Goal: Transaction & Acquisition: Purchase product/service

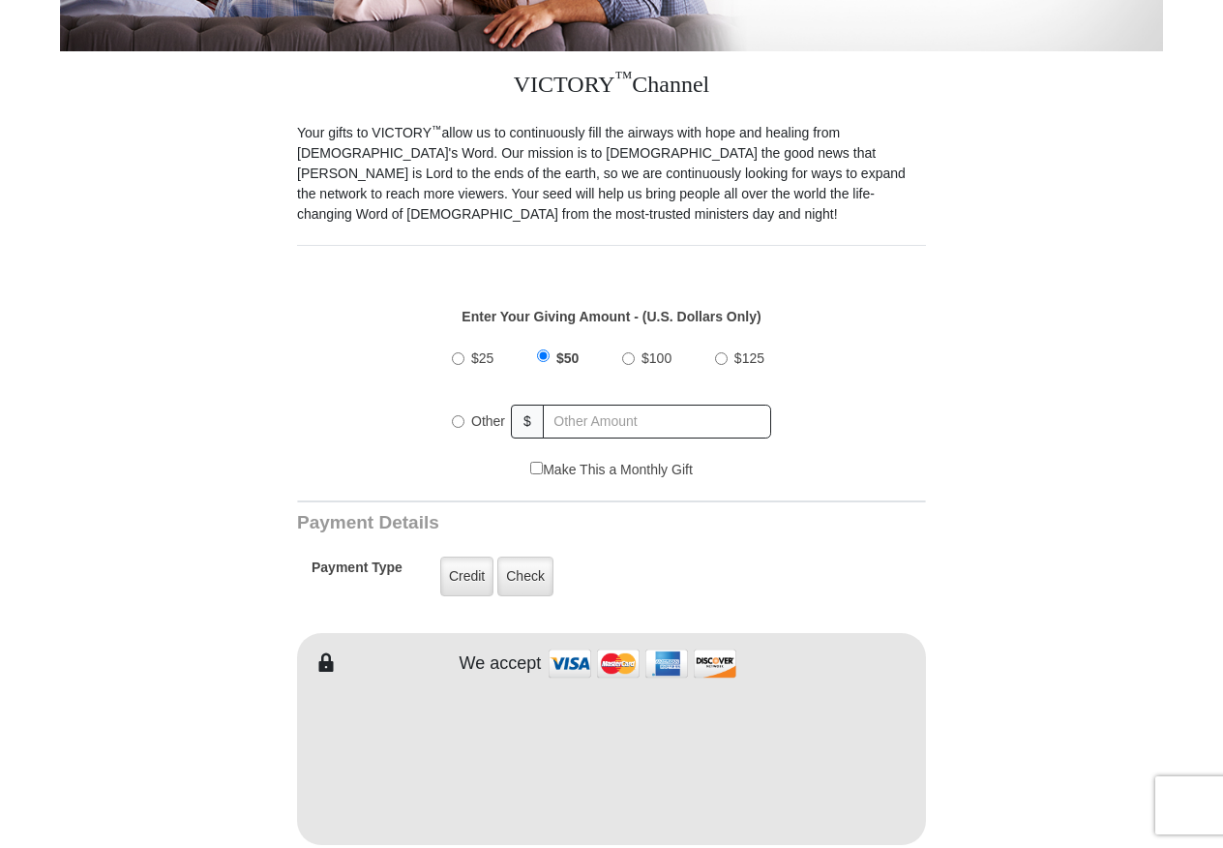
click at [456, 352] on input "$25" at bounding box center [458, 358] width 13 height 13
radio input "true"
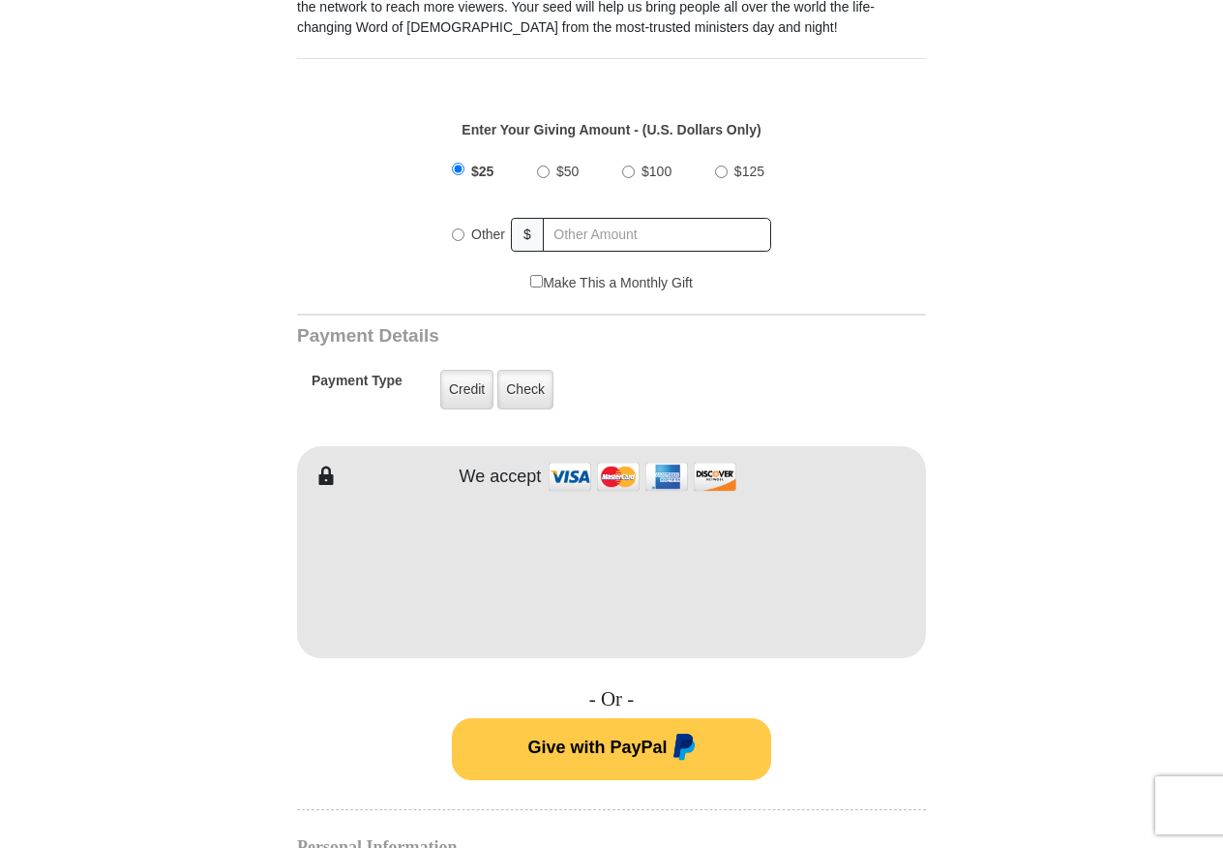
scroll to position [678, 0]
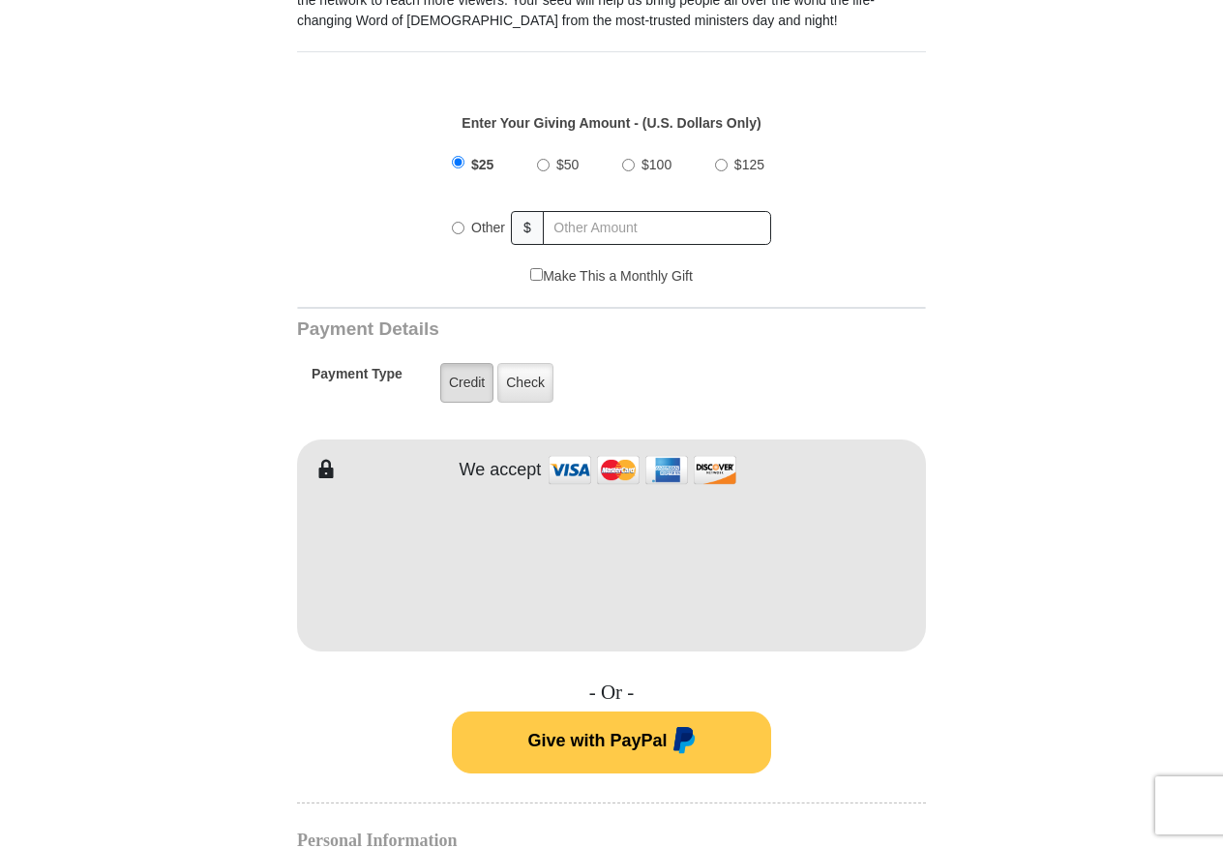
click at [458, 364] on label "Credit" at bounding box center [466, 383] width 53 height 40
click at [0, 0] on input "Credit" at bounding box center [0, 0] width 0 height 0
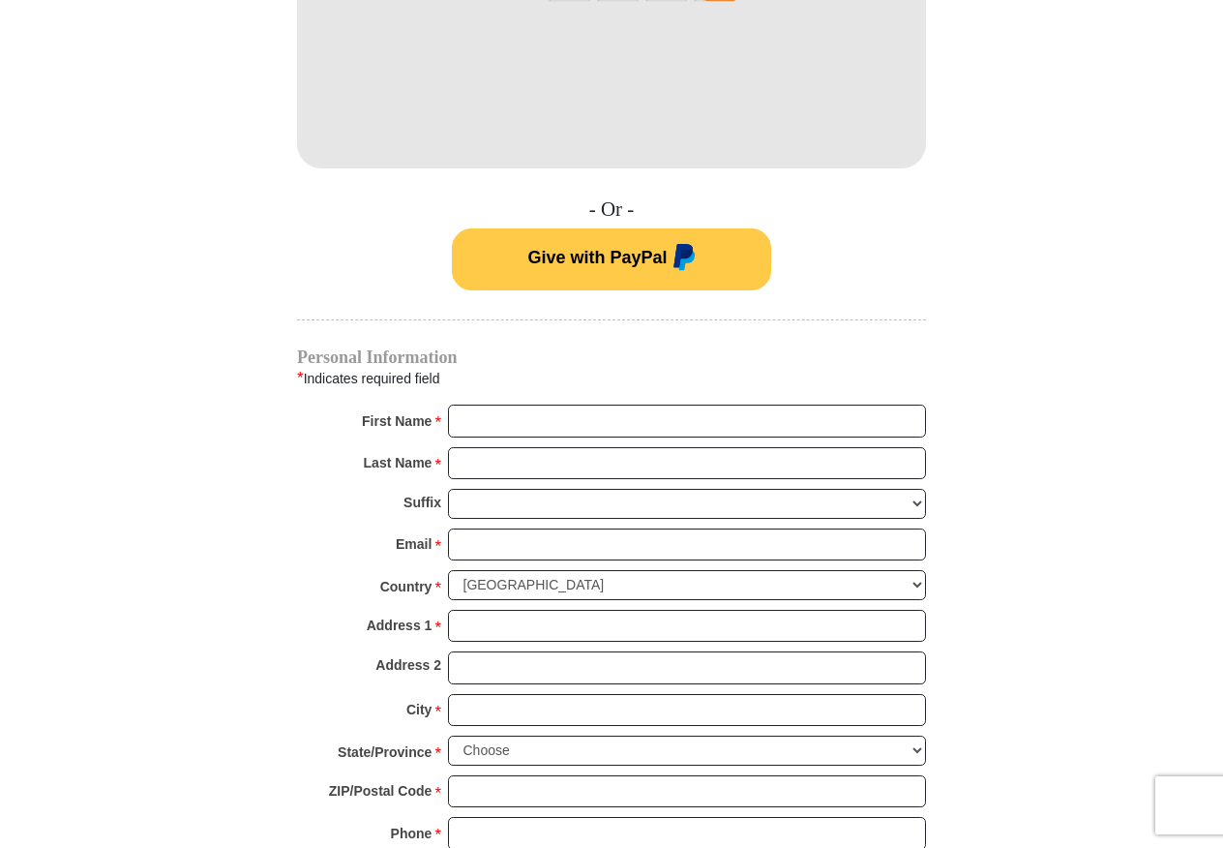
scroll to position [1162, 0]
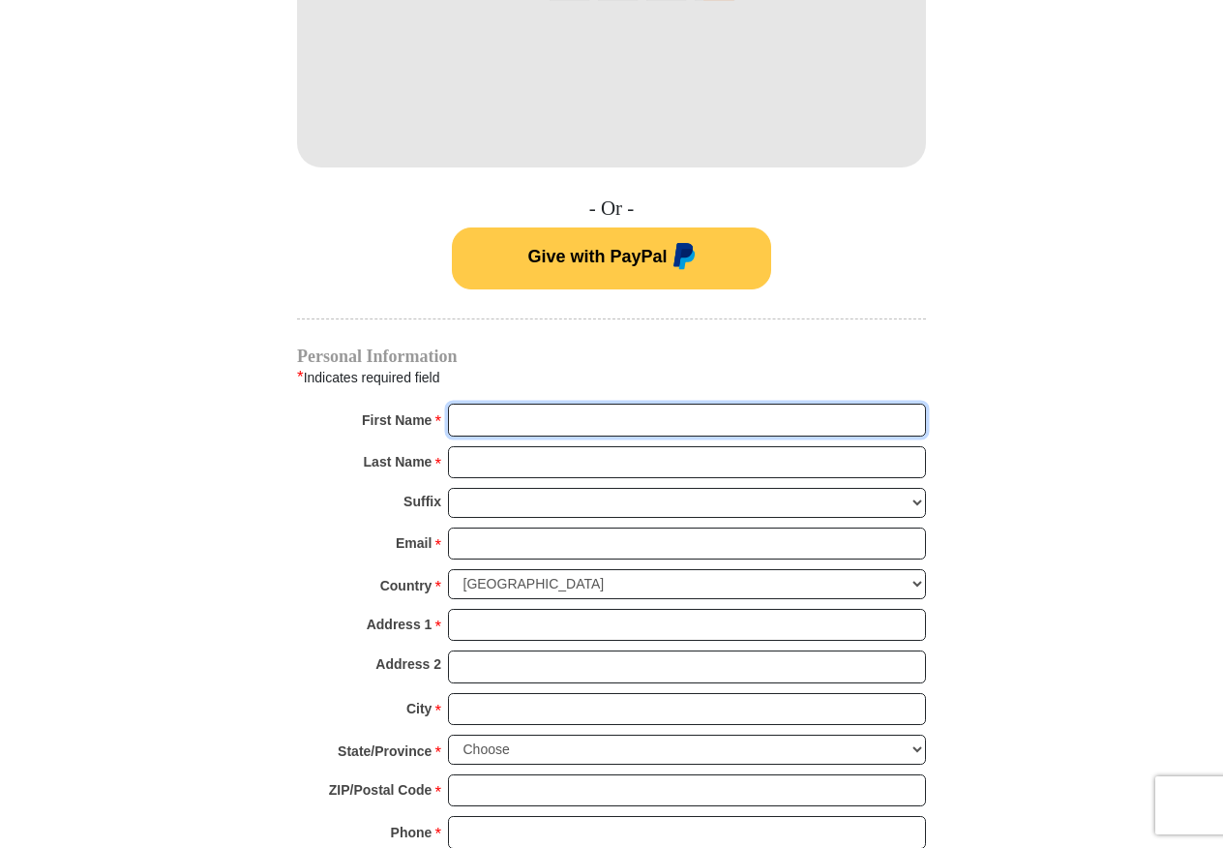
click at [515, 404] on input "First Name *" at bounding box center [687, 420] width 478 height 33
type input "[PERSON_NAME]"
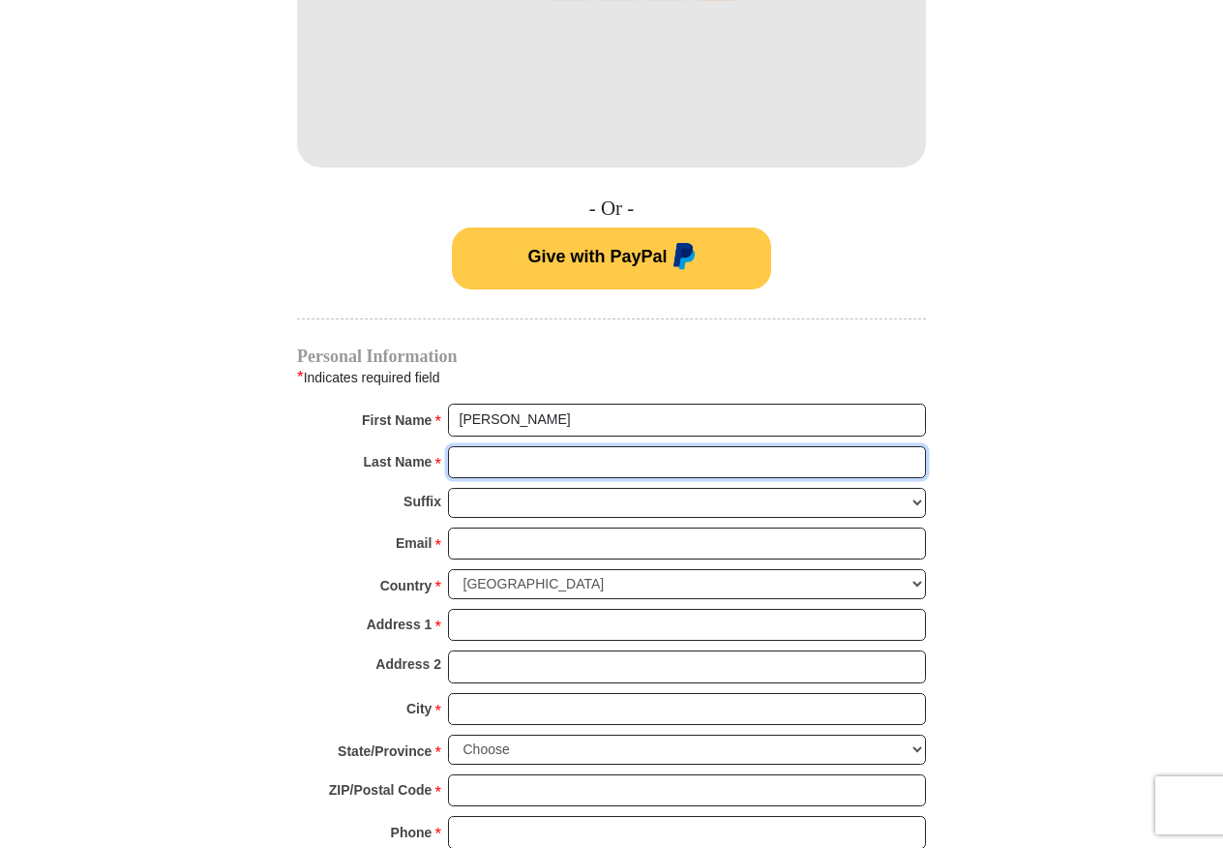
type input "[PERSON_NAME]"
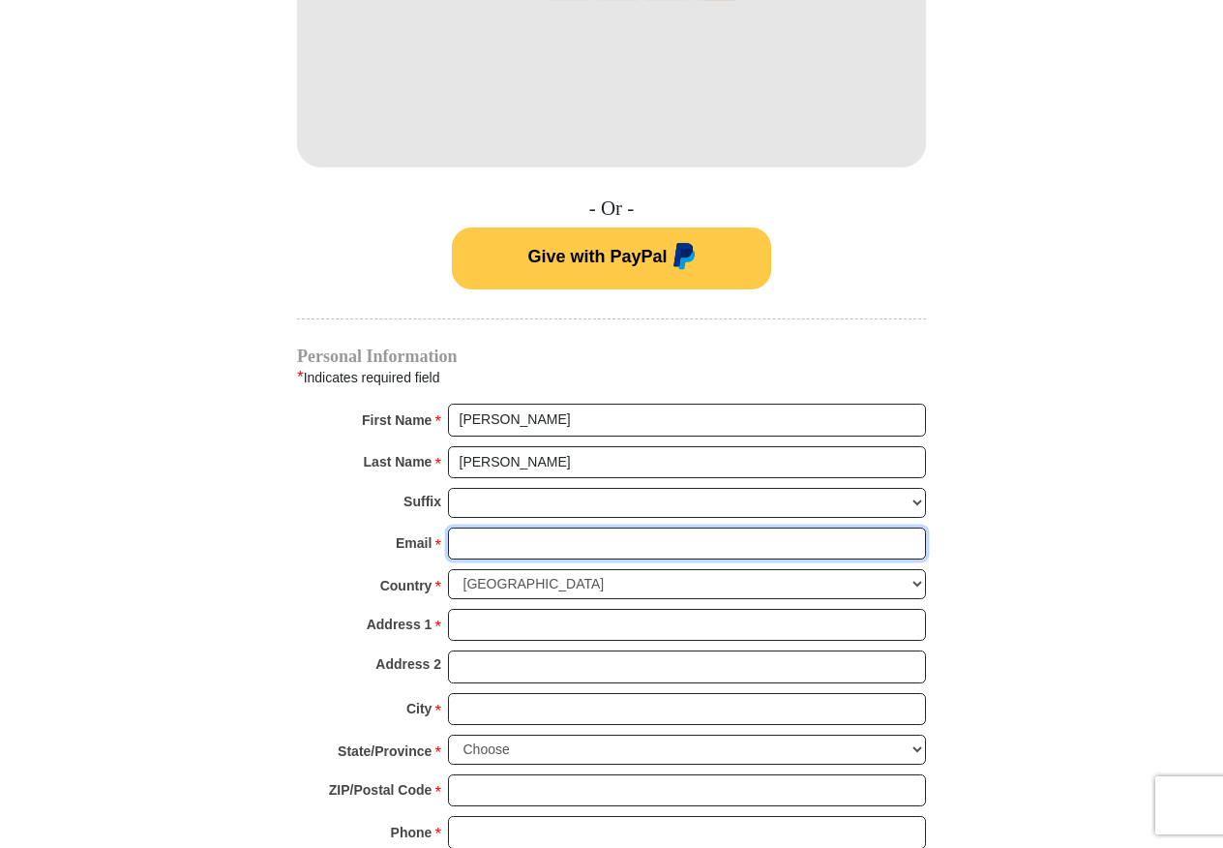
type input "[EMAIL_ADDRESS][DOMAIN_NAME]"
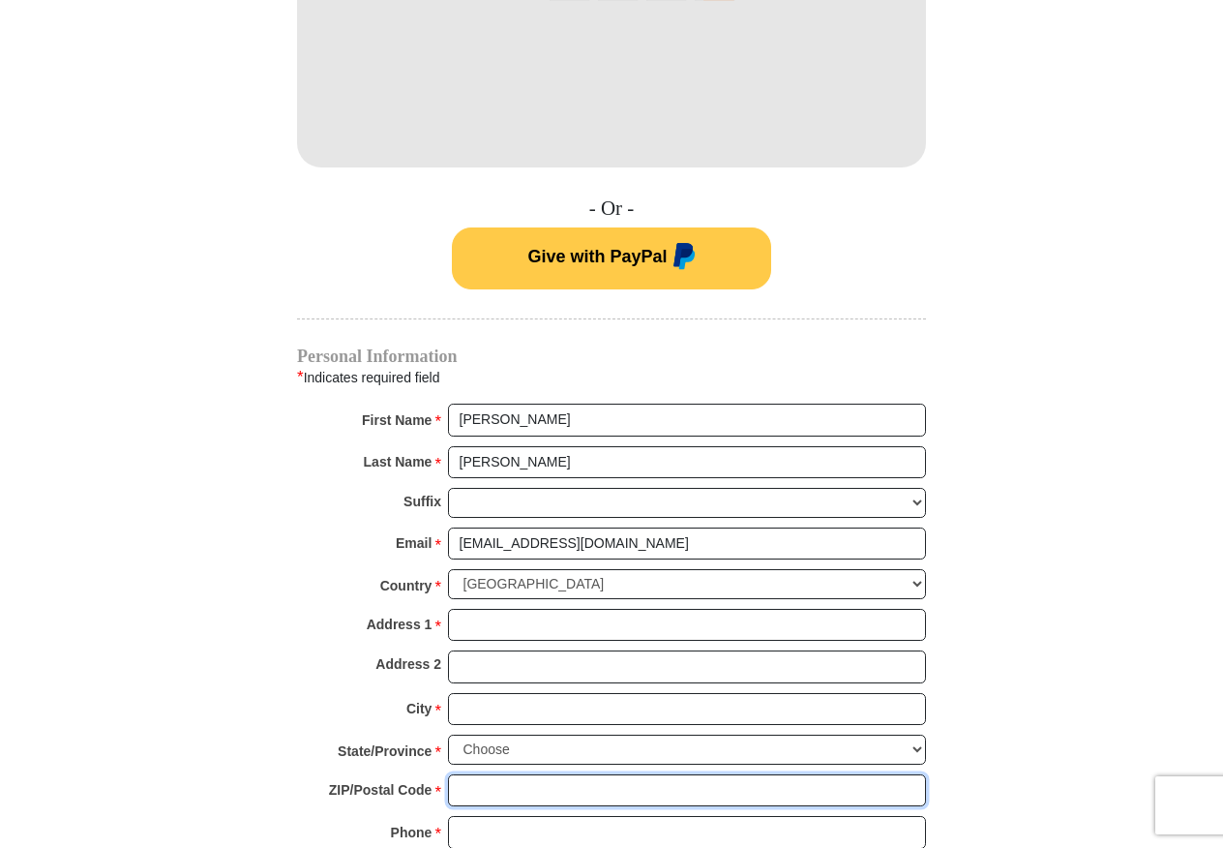
type input "92882"
type input "[PHONE_NUMBER]"
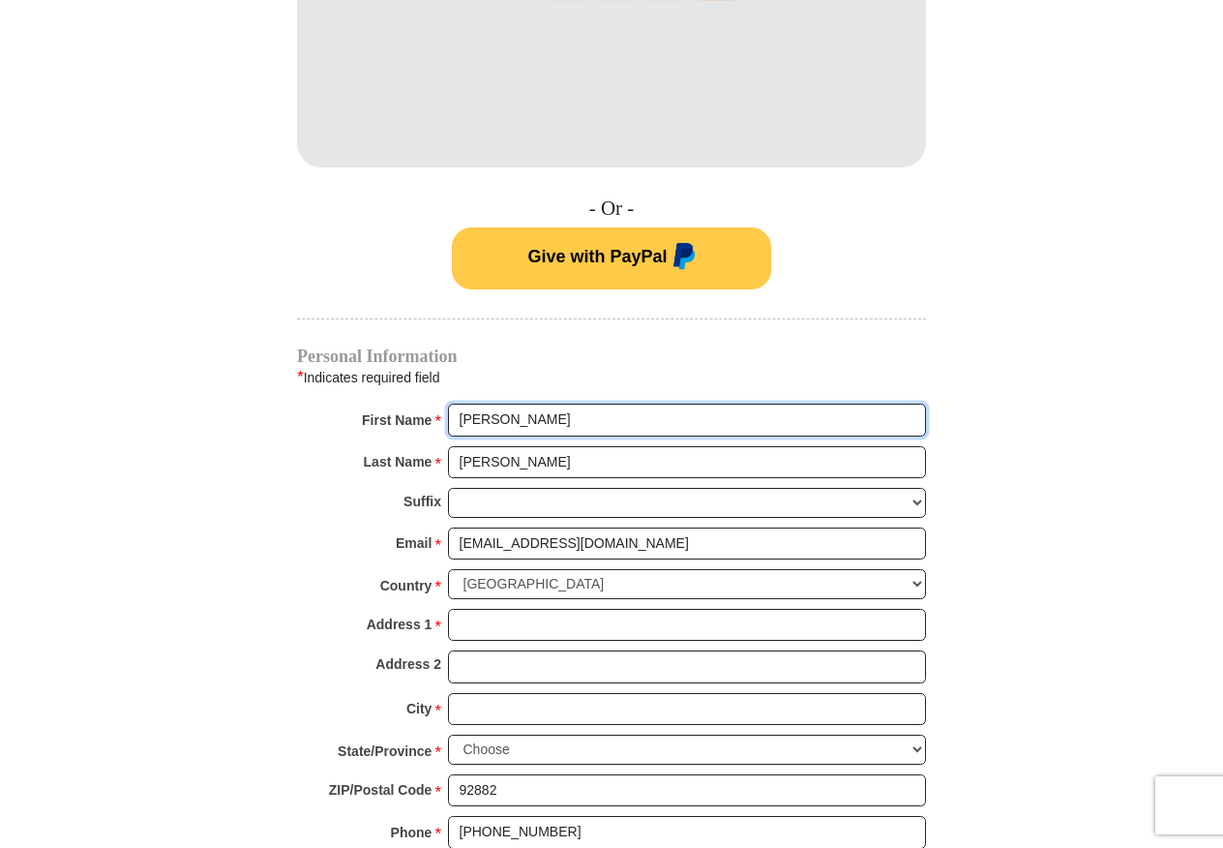
radio input "true"
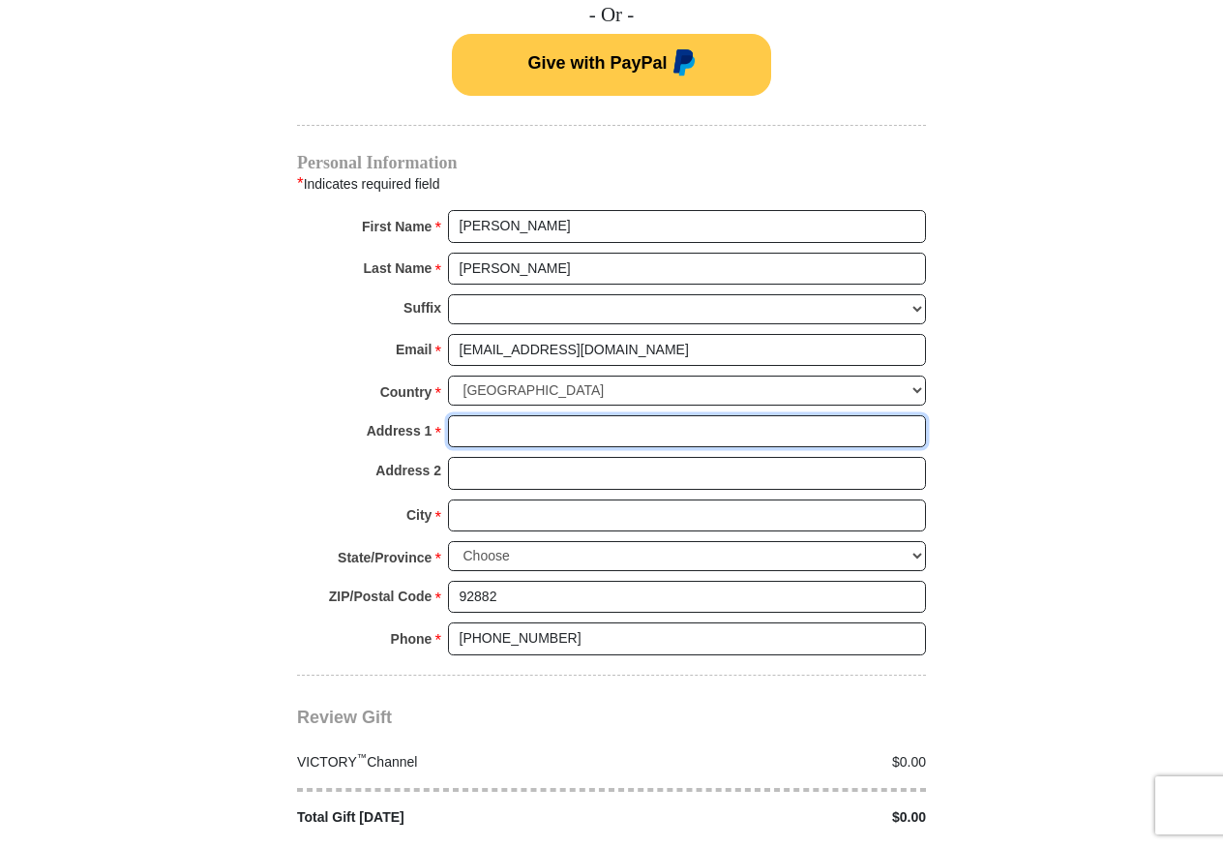
click at [547, 419] on input "Address 1 *" at bounding box center [687, 431] width 478 height 33
type input "[STREET_ADDRESS] Apt. C"
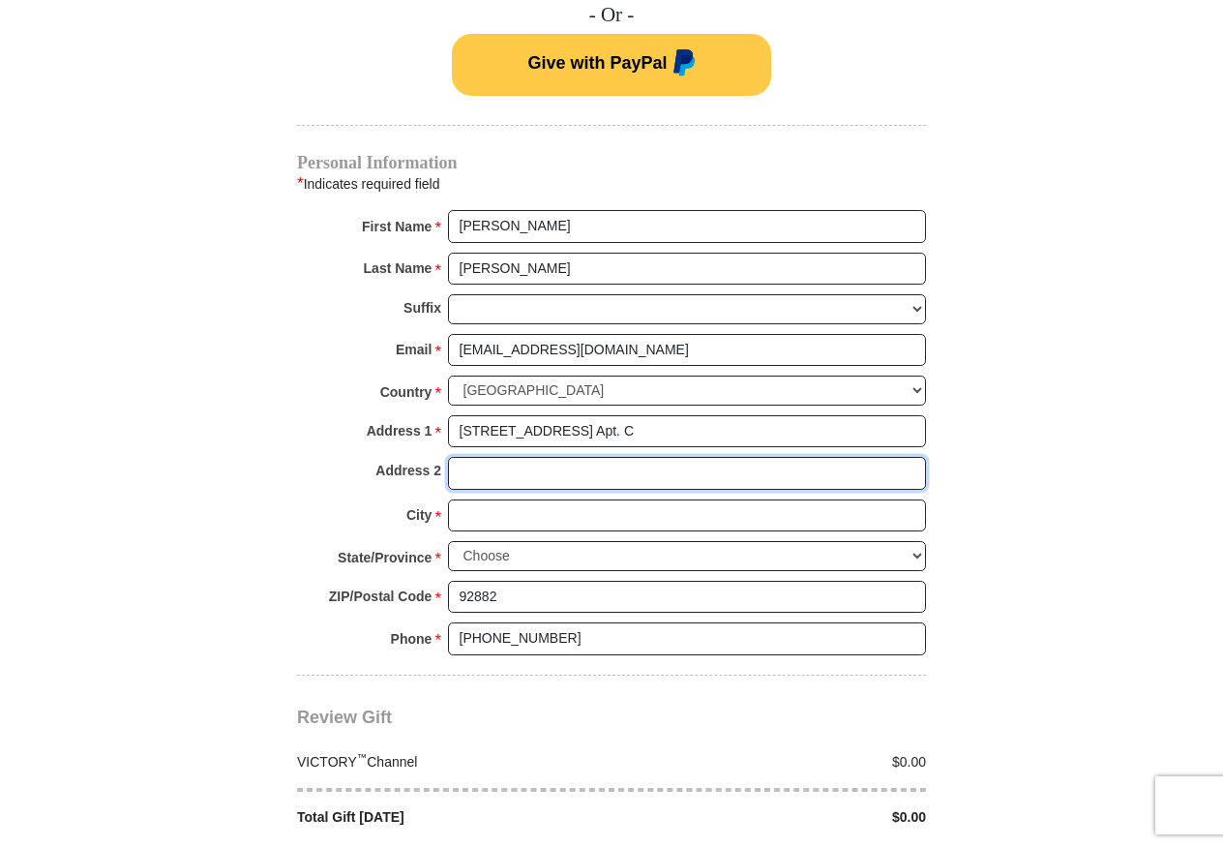
type input "C"
type input "Corona"
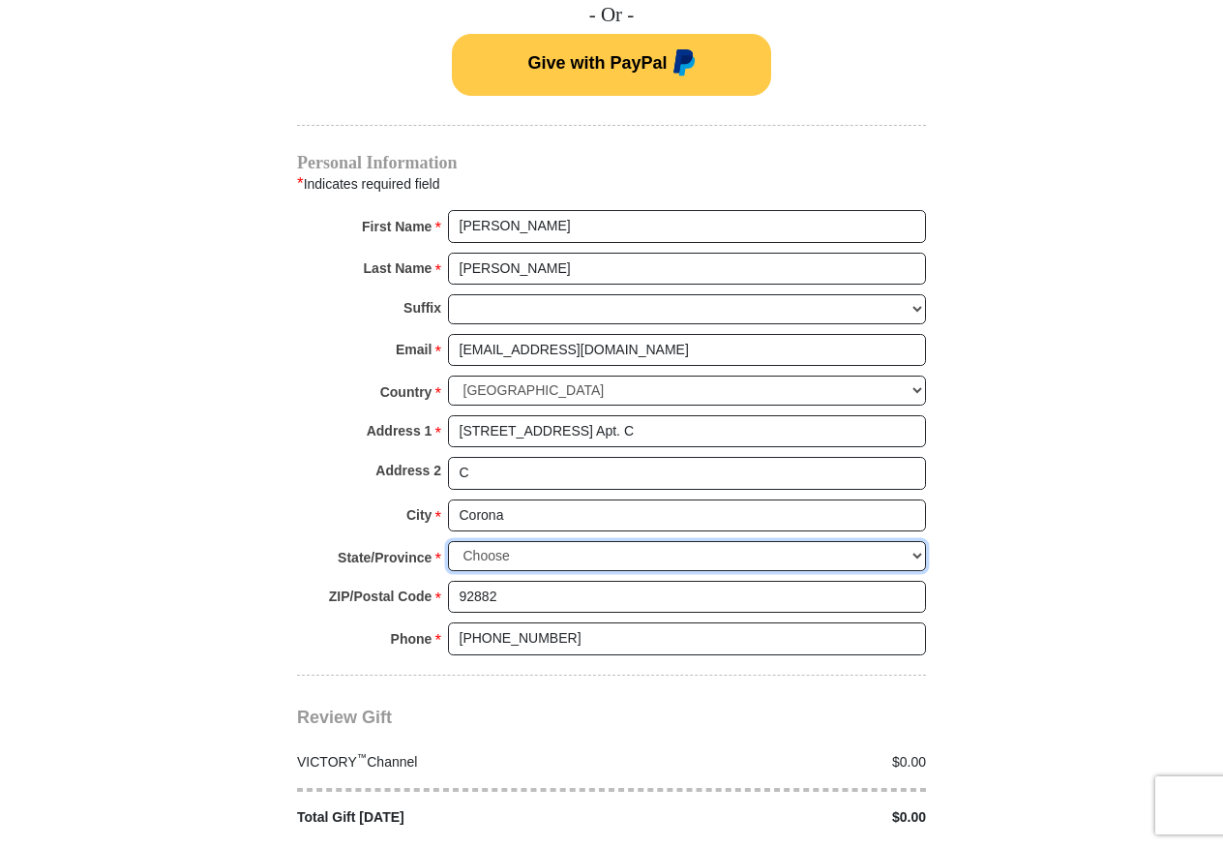
select select "CA"
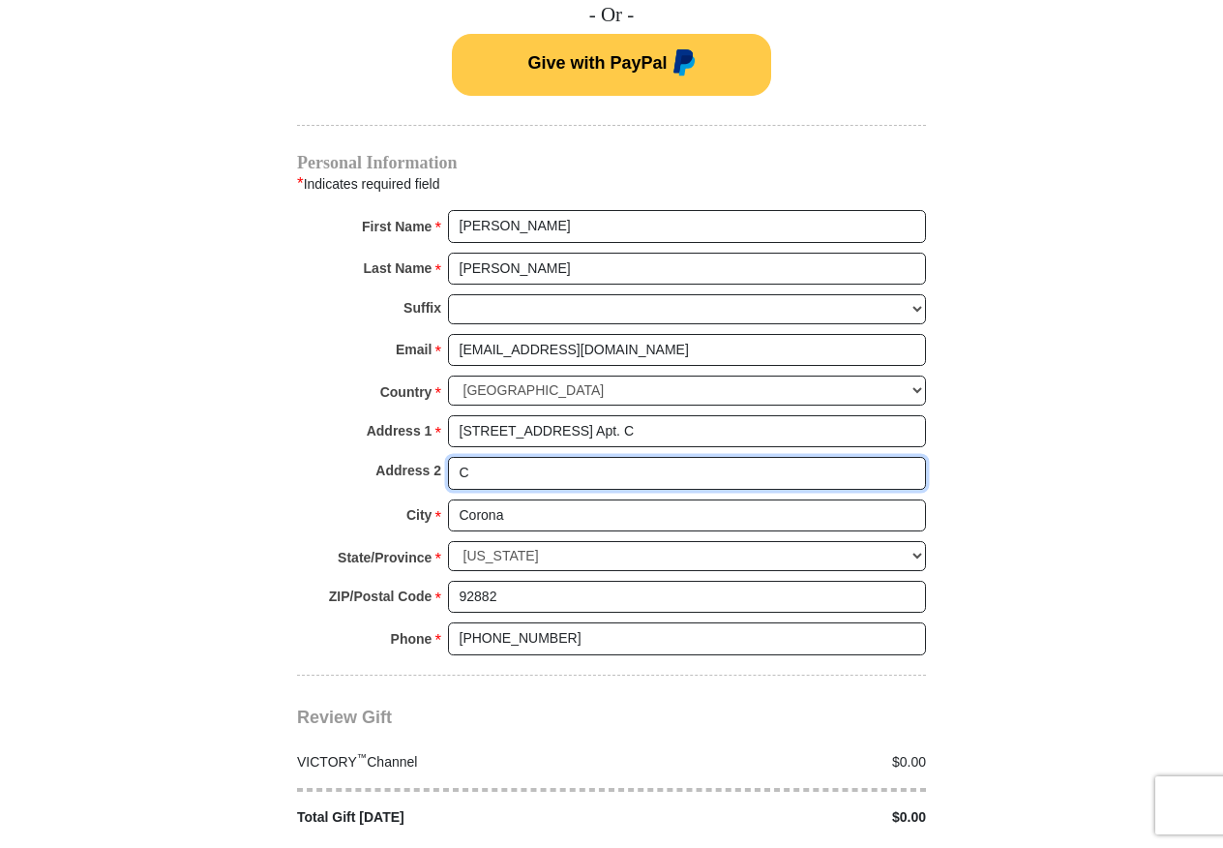
drag, startPoint x: 456, startPoint y: 452, endPoint x: 496, endPoint y: 459, distance: 40.3
click at [495, 459] on input "C" at bounding box center [687, 473] width 478 height 33
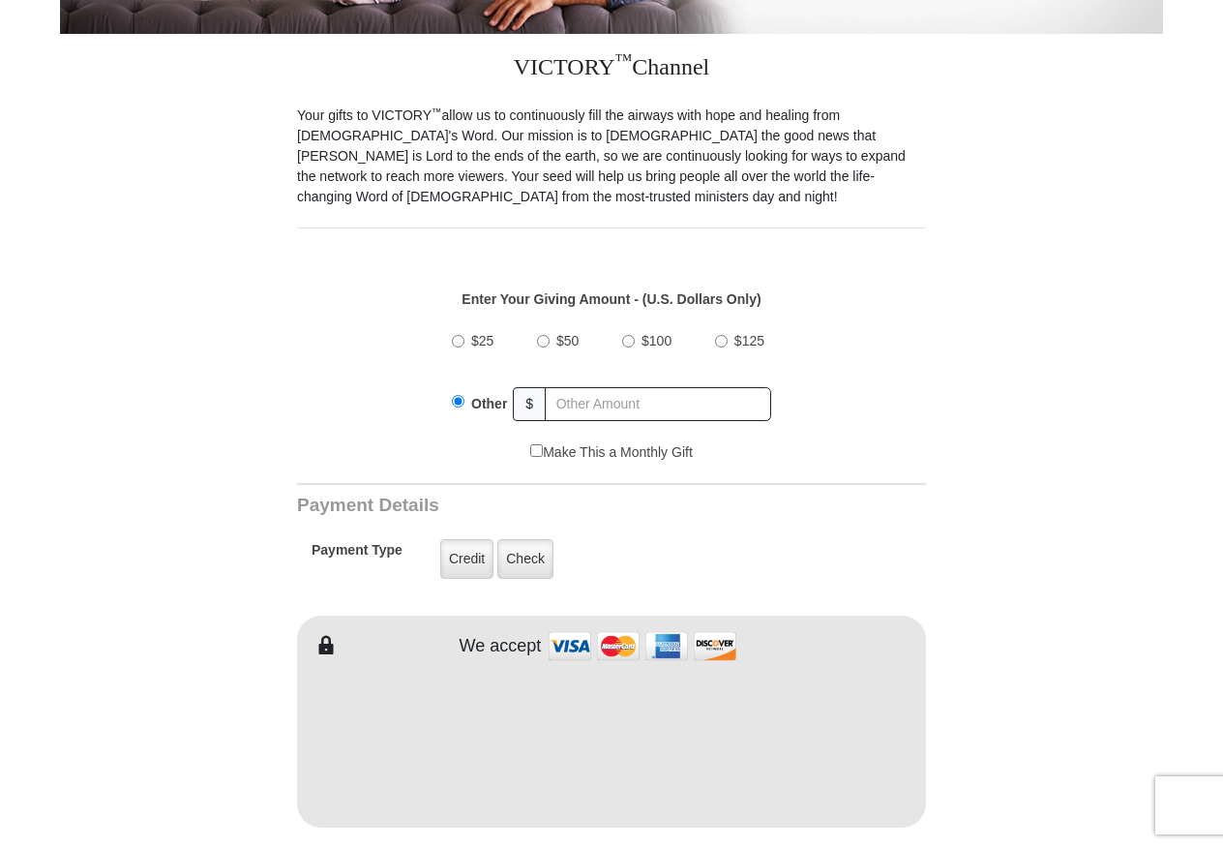
scroll to position [484, 0]
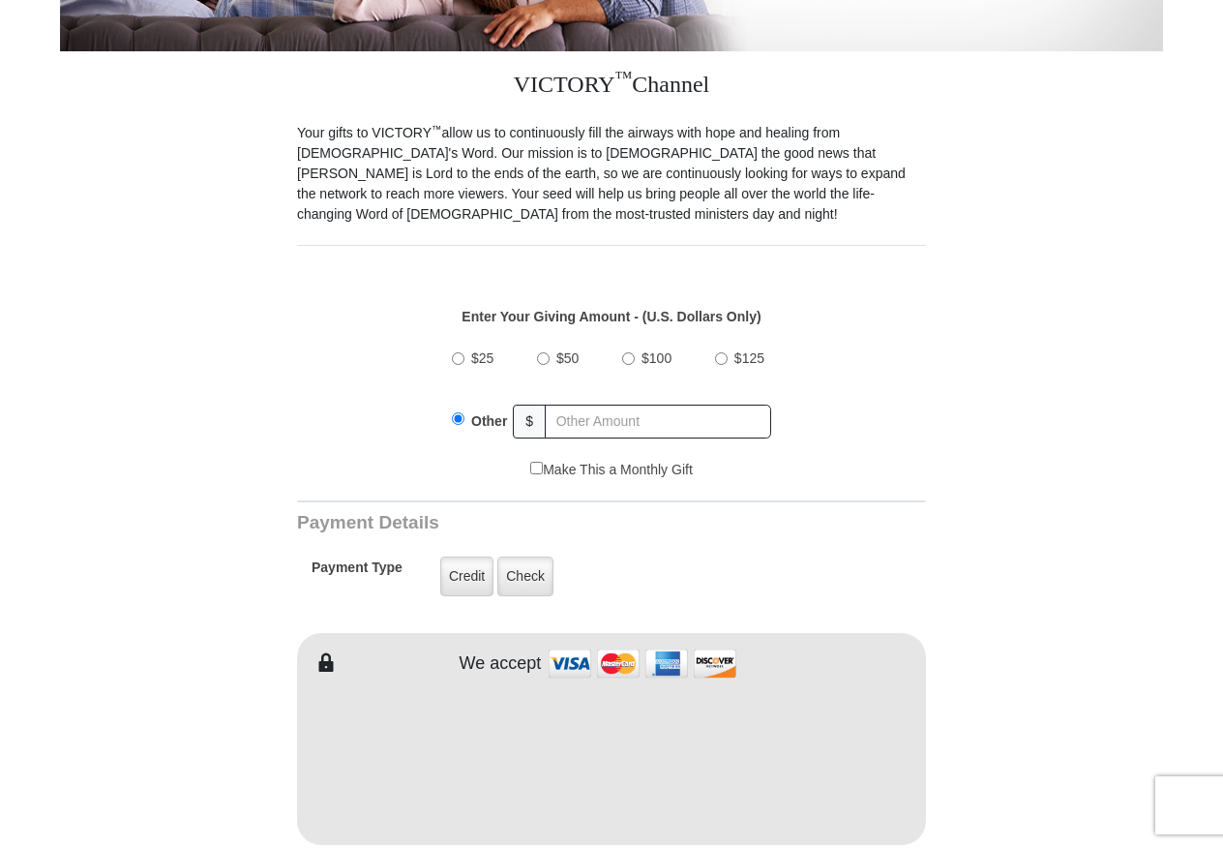
click at [461, 352] on input "$25" at bounding box center [458, 358] width 13 height 13
radio input "true"
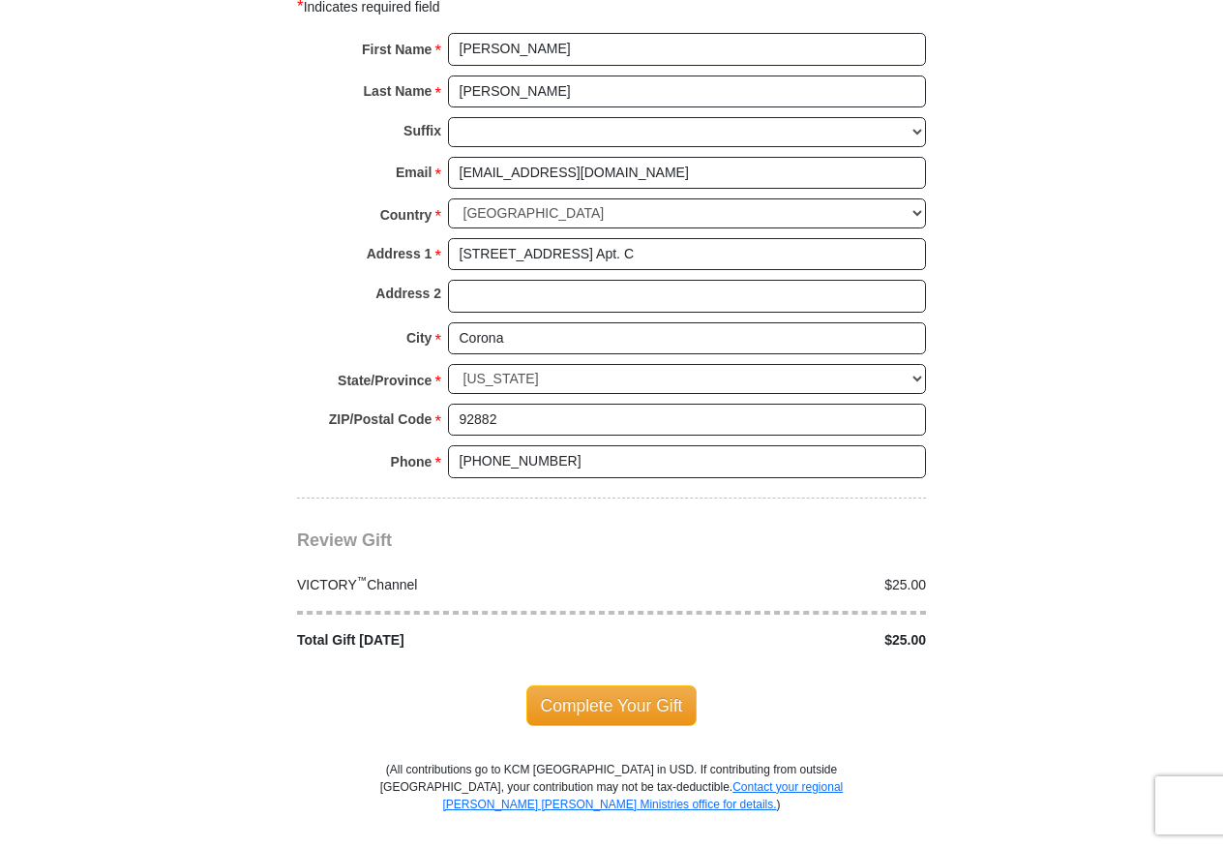
scroll to position [1646, 0]
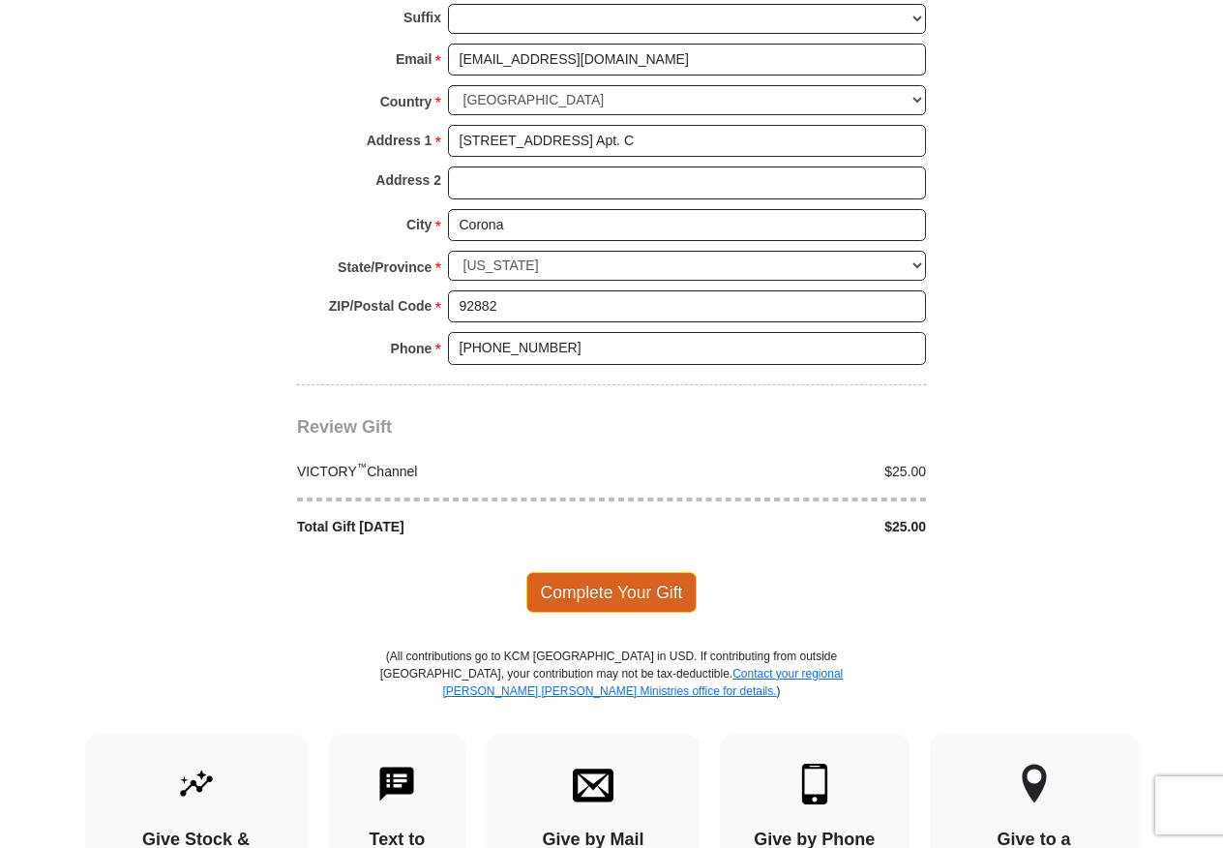
click at [600, 579] on span "Complete Your Gift" at bounding box center [612, 592] width 171 height 41
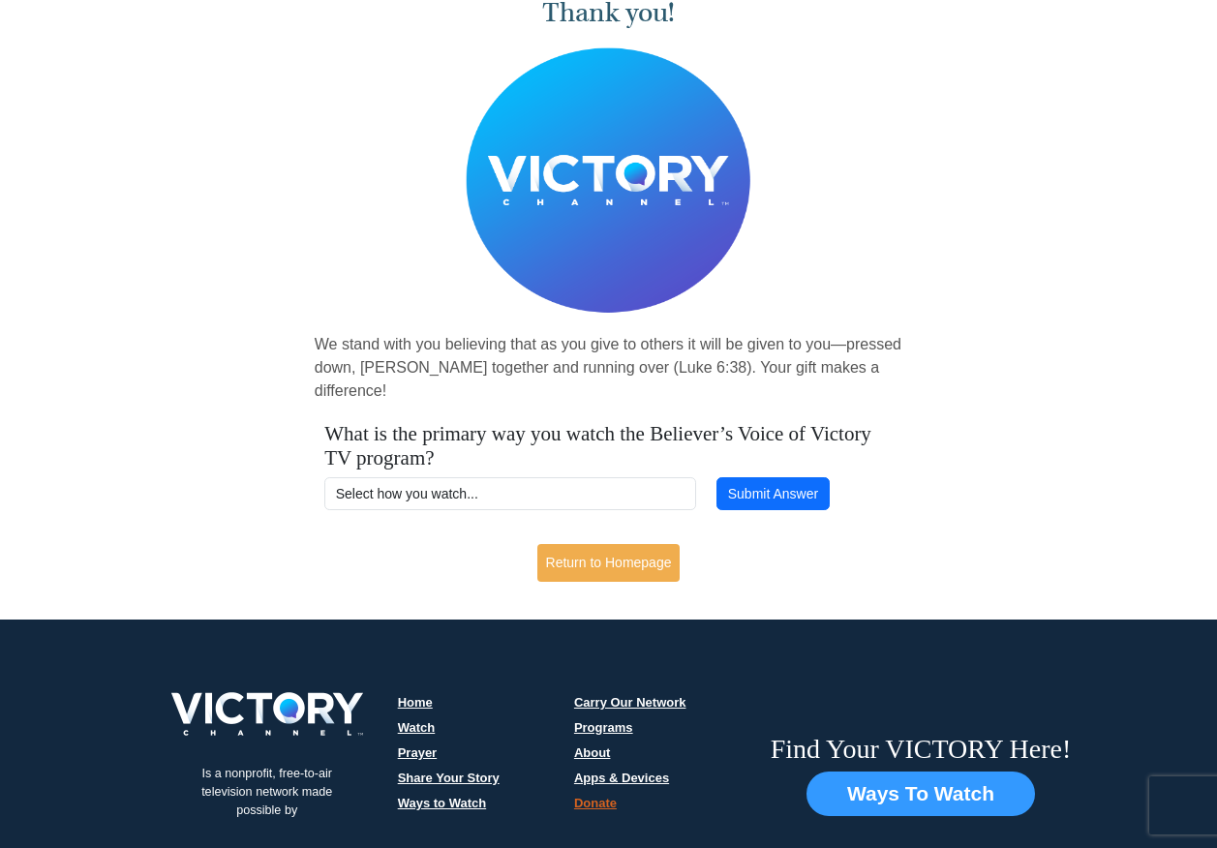
scroll to position [194, 0]
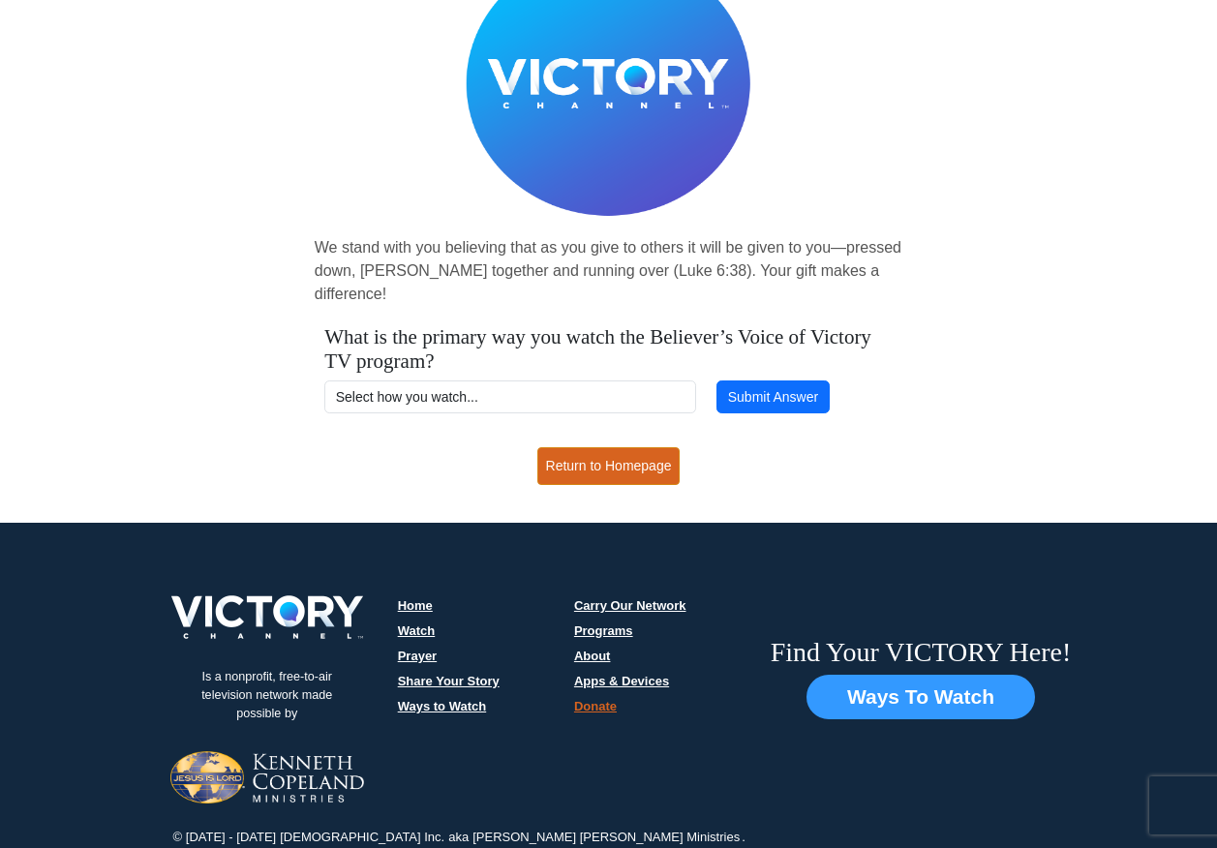
click at [620, 447] on link "Return to Homepage" at bounding box center [608, 466] width 143 height 38
